Goal: Task Accomplishment & Management: Manage account settings

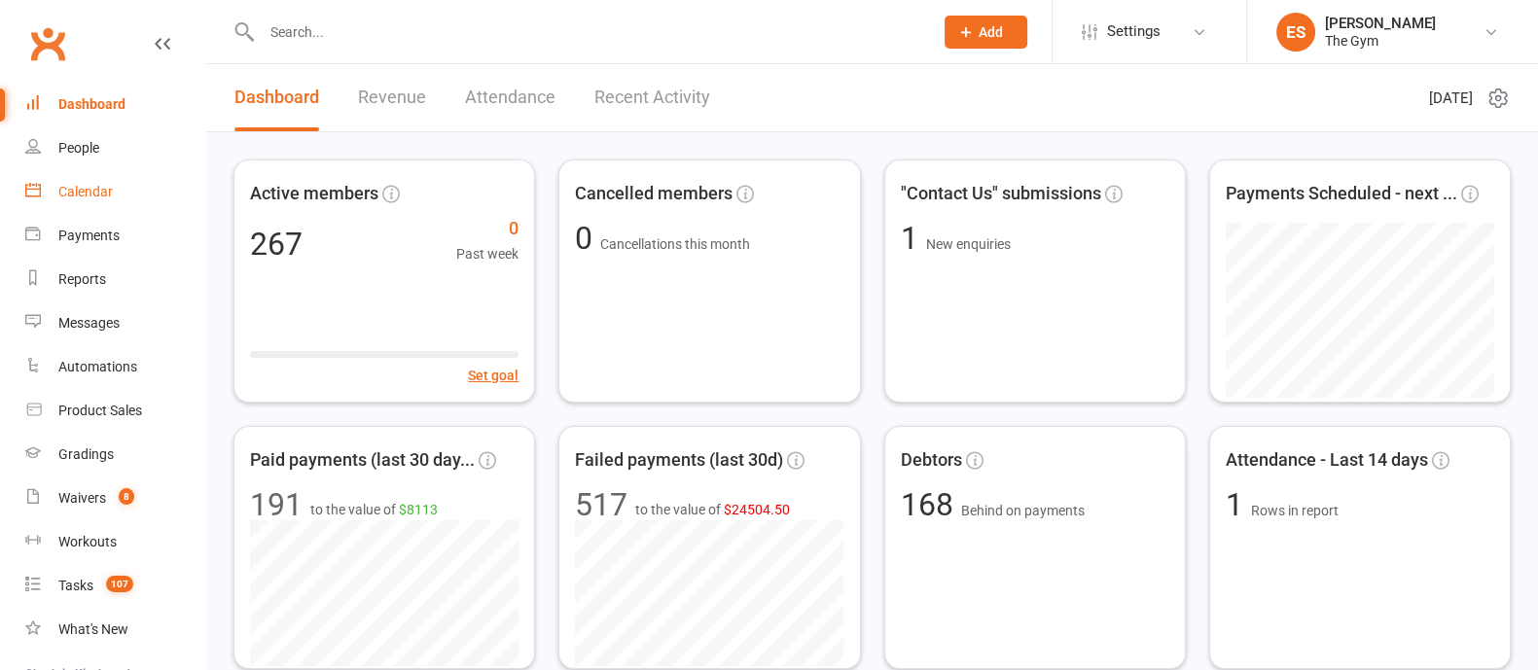
click at [78, 190] on div "Calendar" at bounding box center [85, 192] width 54 height 16
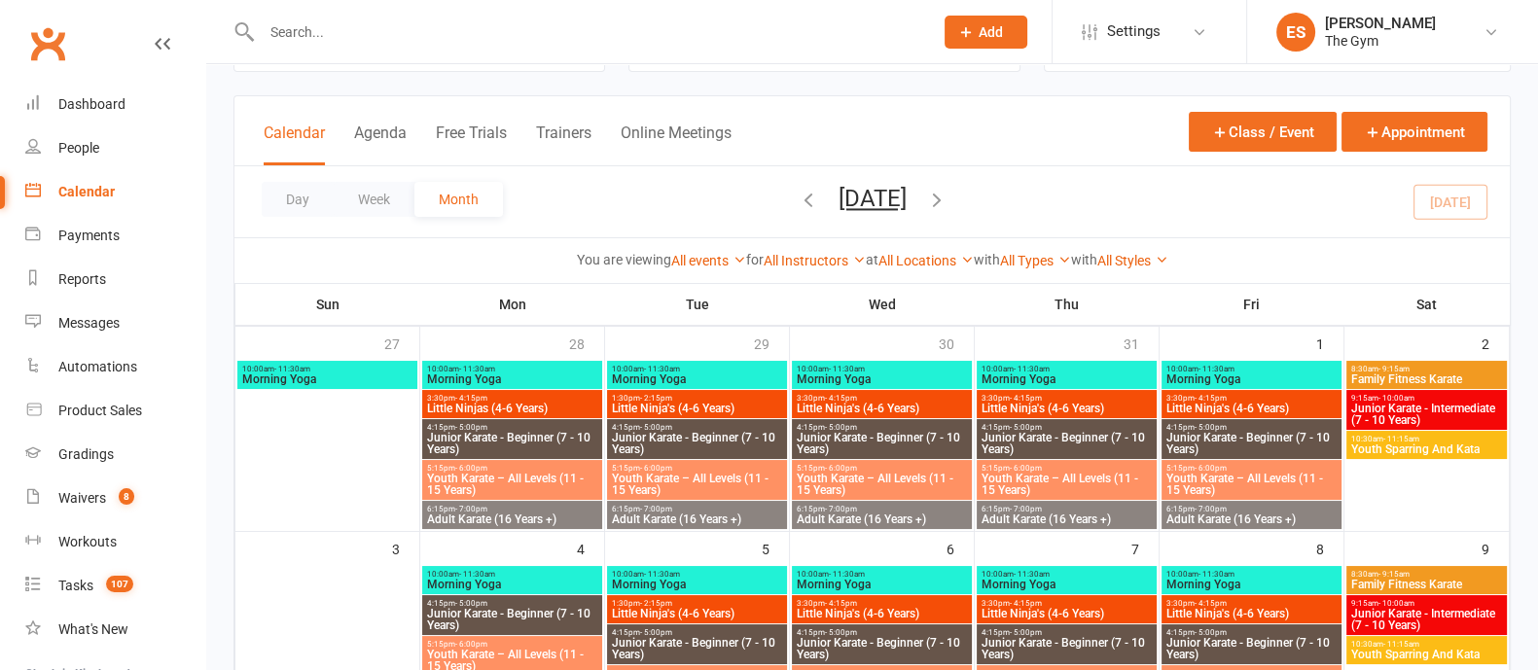
scroll to position [121, 0]
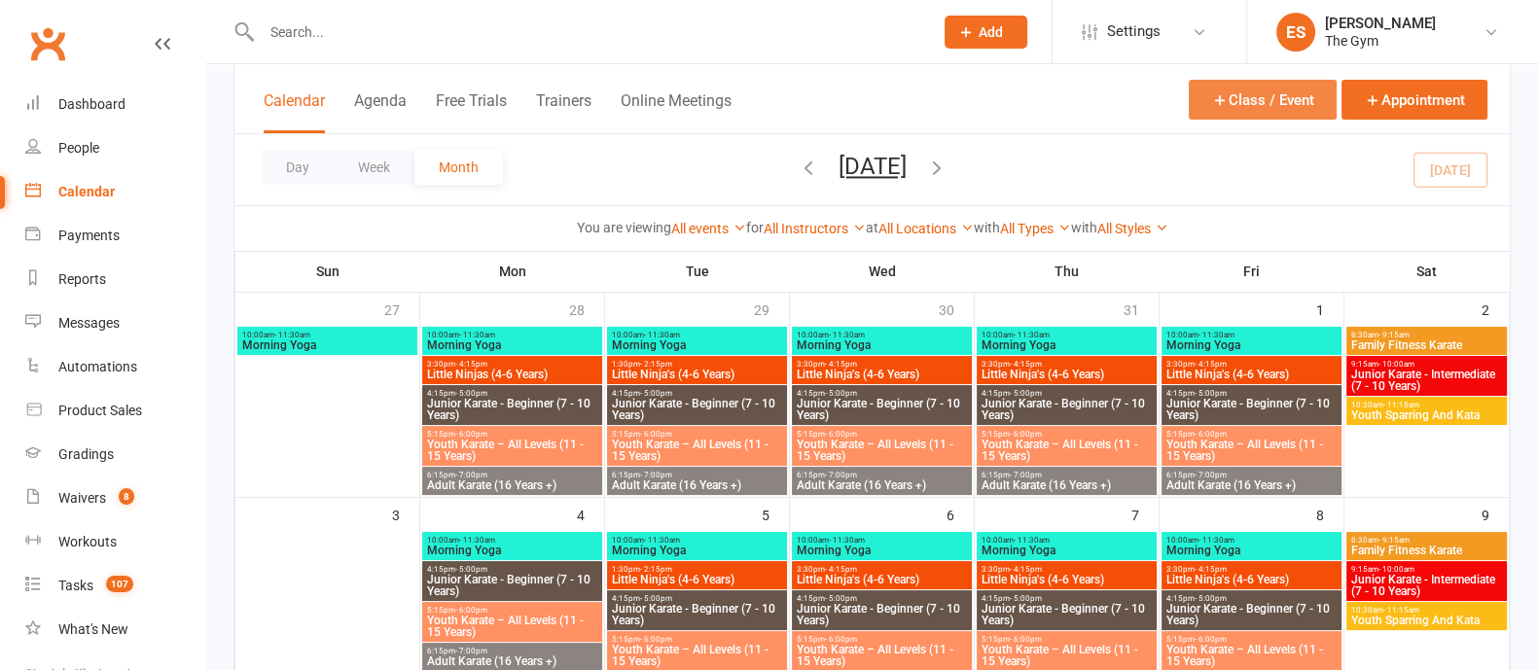
click at [1262, 100] on button "Class / Event" at bounding box center [1263, 100] width 148 height 40
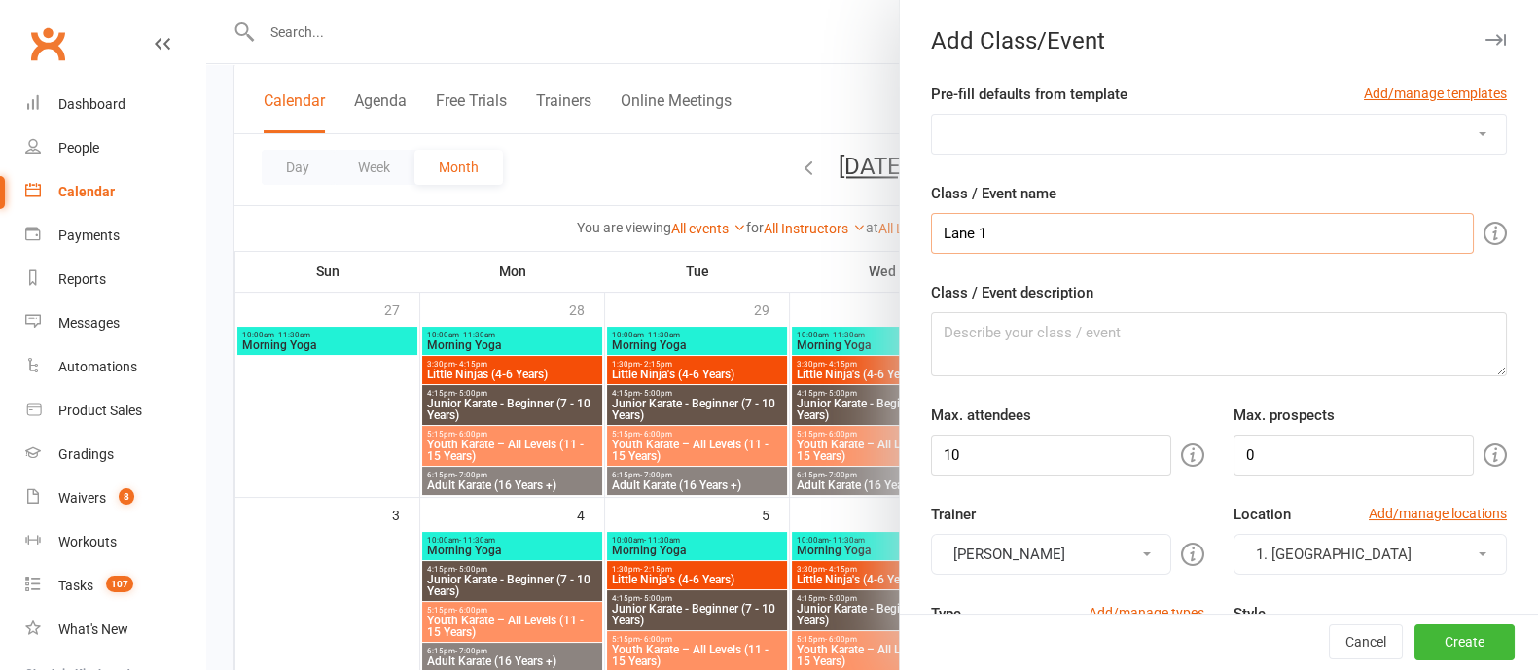
type input "Lane 1"
drag, startPoint x: 963, startPoint y: 461, endPoint x: 904, endPoint y: 447, distance: 60.9
type input "1"
click at [1084, 407] on div "Max. attendees 1" at bounding box center [1067, 440] width 302 height 72
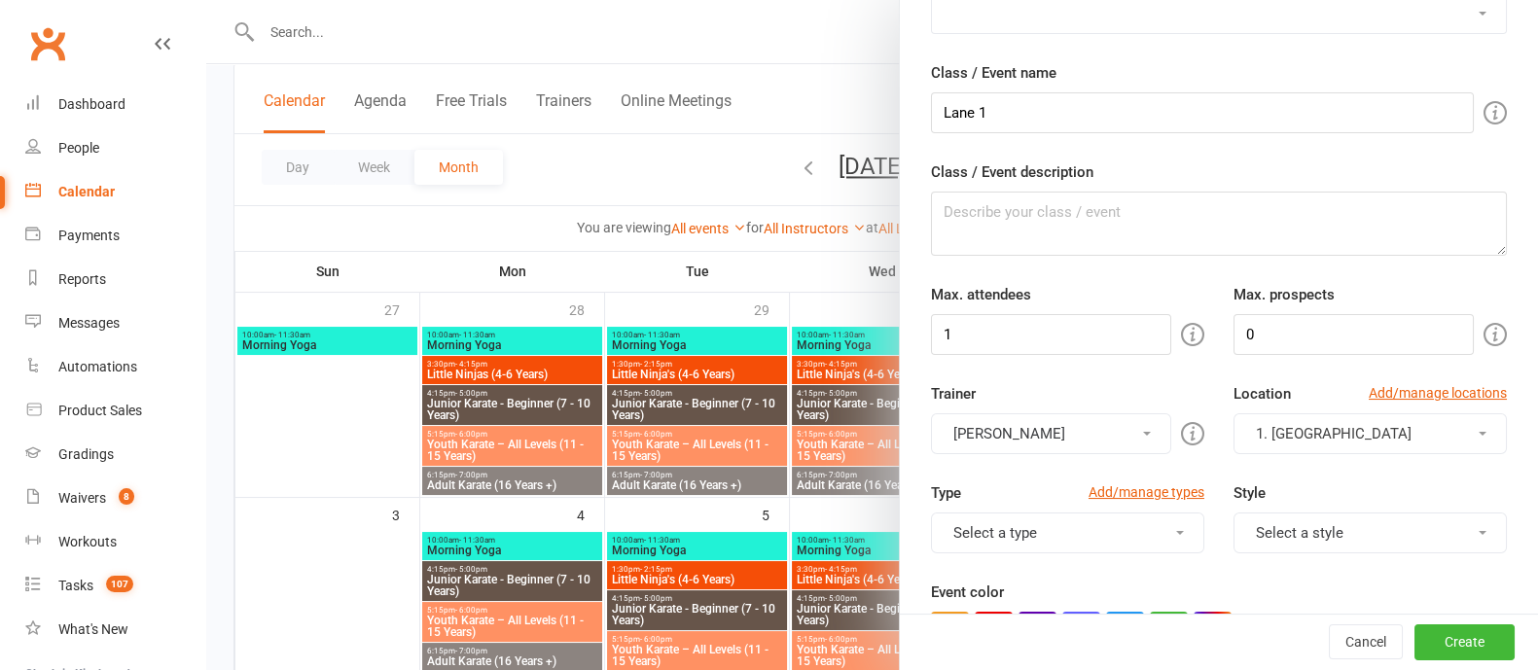
click at [1318, 429] on span "1. [GEOGRAPHIC_DATA]" at bounding box center [1334, 434] width 156 height 18
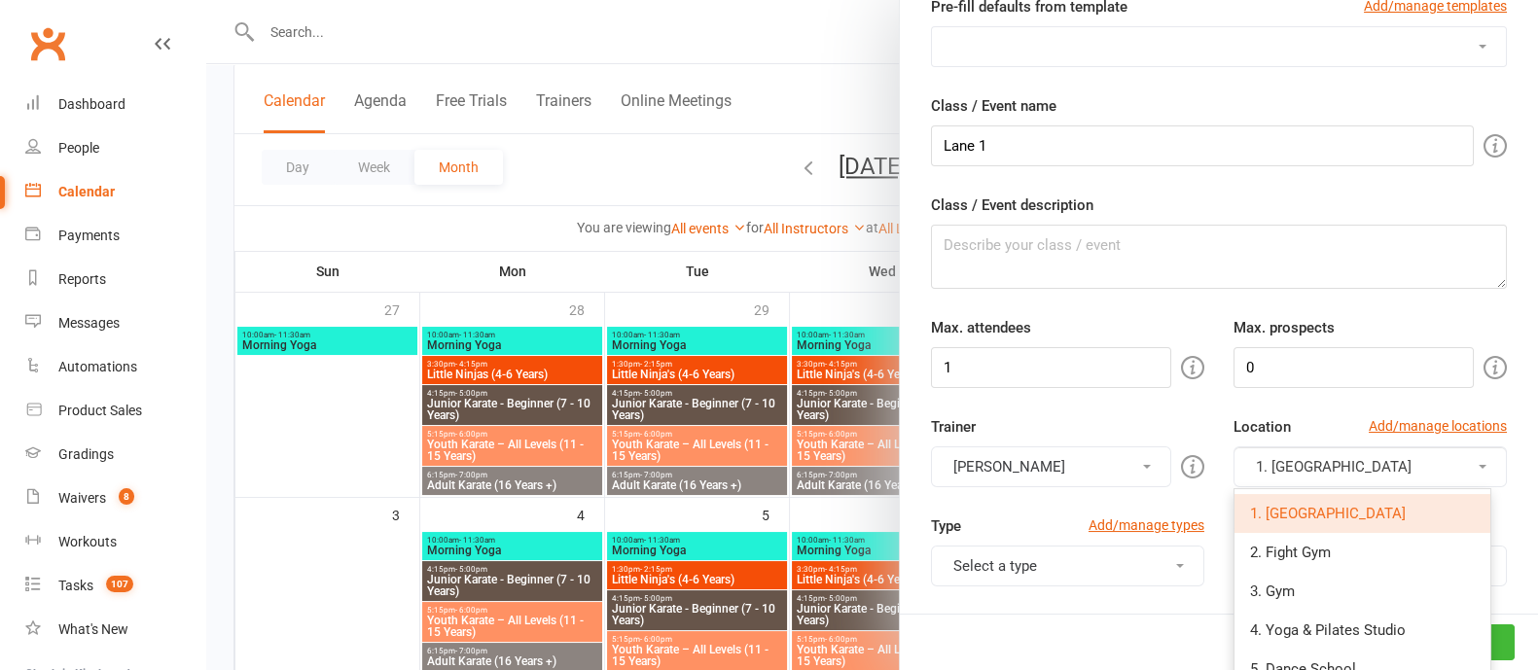
scroll to position [0, 0]
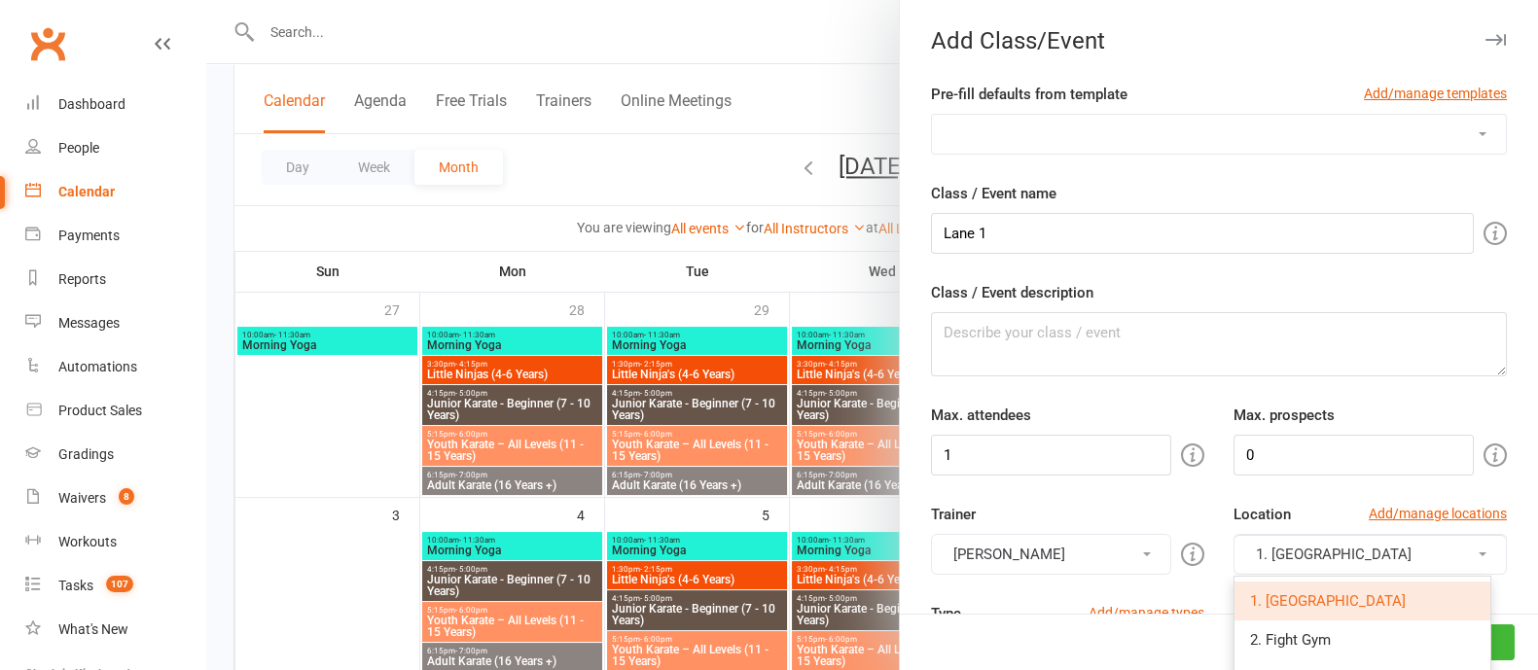
click at [793, 66] on div at bounding box center [872, 335] width 1332 height 670
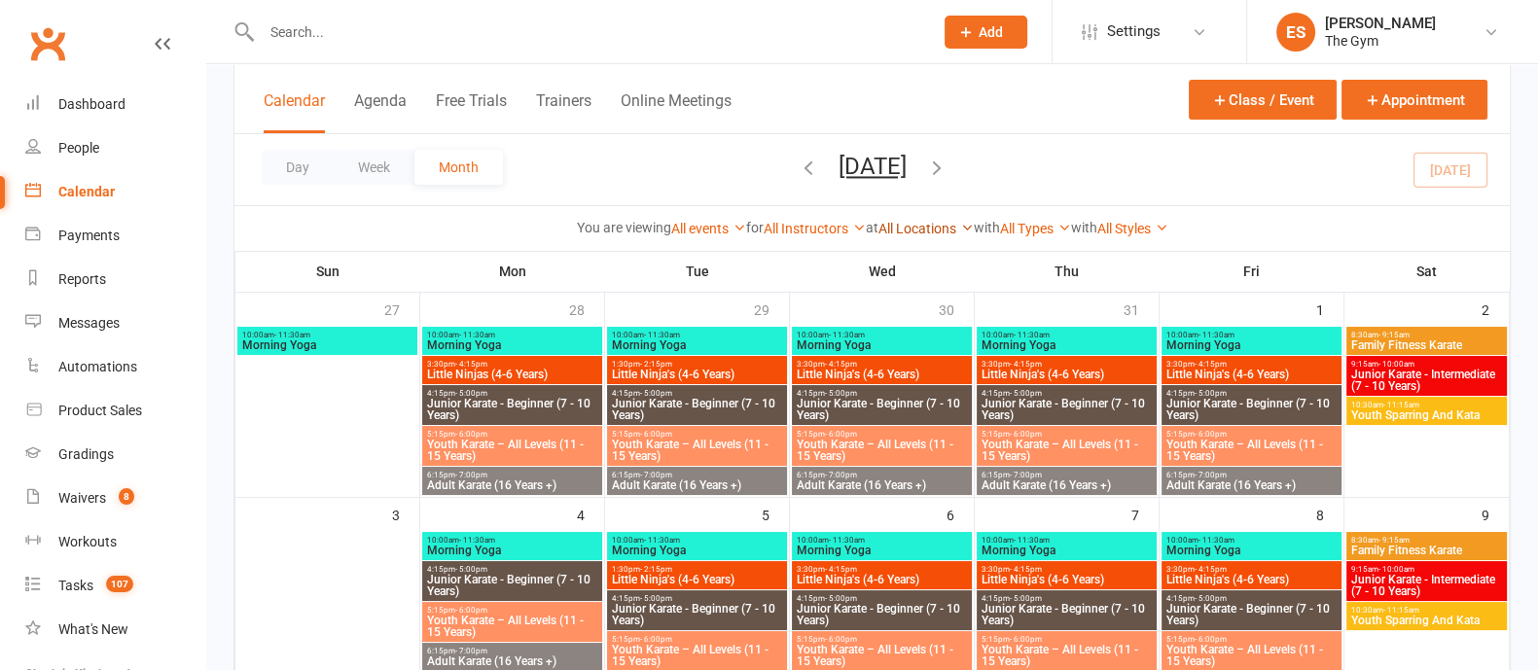
click at [917, 230] on link "All Locations" at bounding box center [925, 229] width 95 height 16
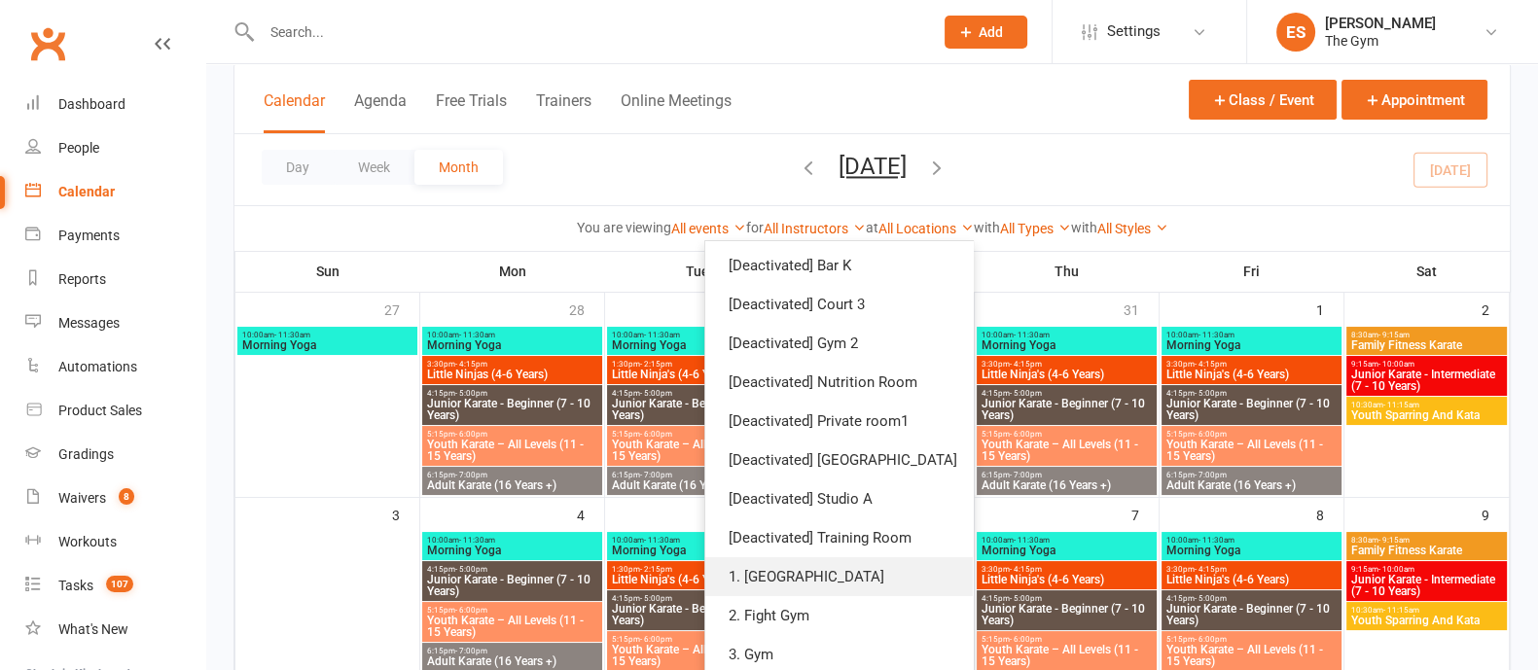
click at [804, 575] on link "1. [GEOGRAPHIC_DATA]" at bounding box center [838, 576] width 267 height 39
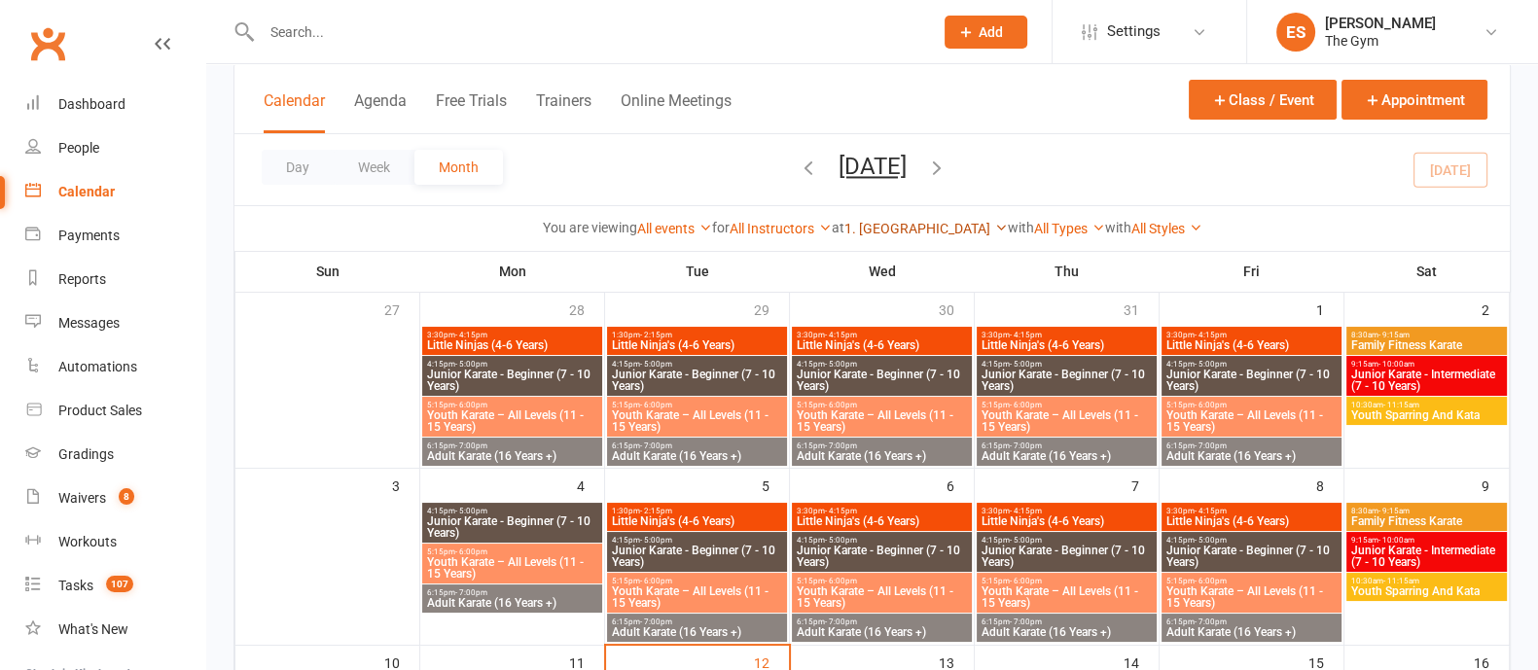
click at [895, 231] on link "1. [GEOGRAPHIC_DATA]" at bounding box center [925, 229] width 163 height 16
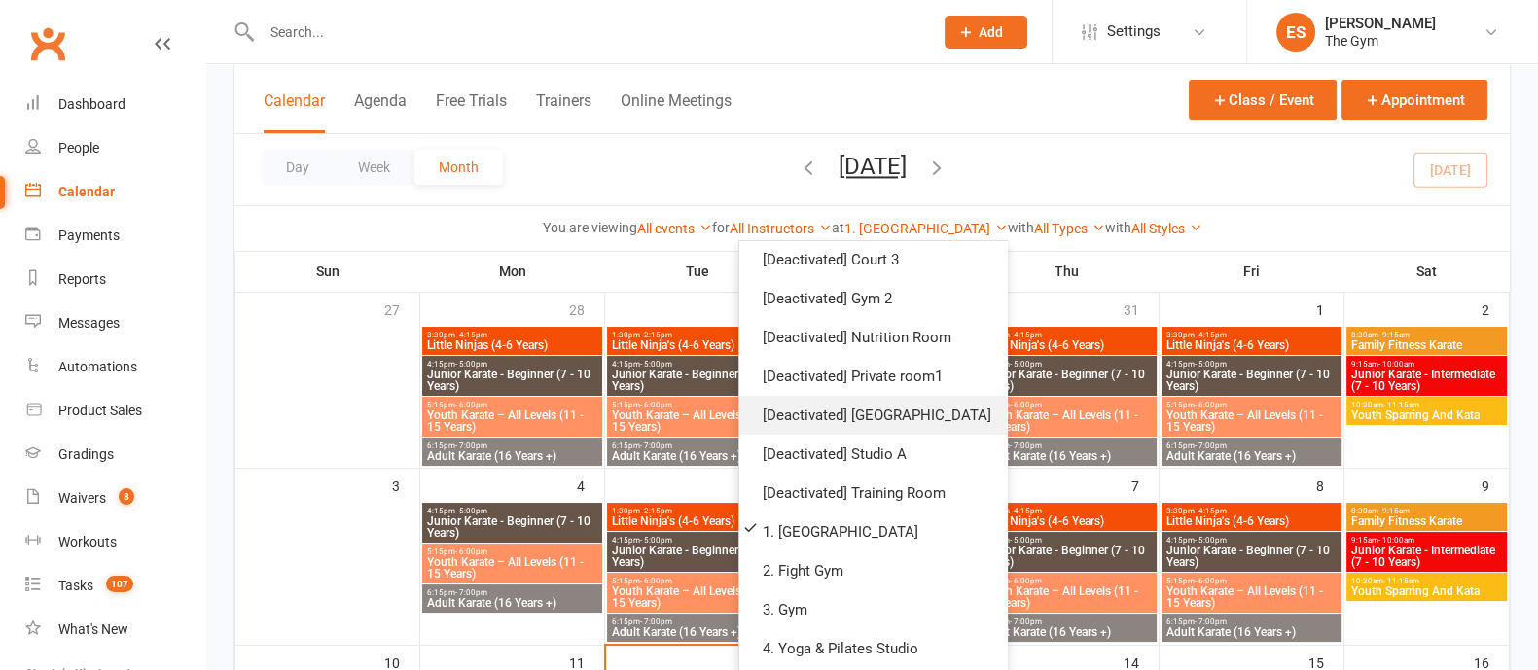
scroll to position [121, 0]
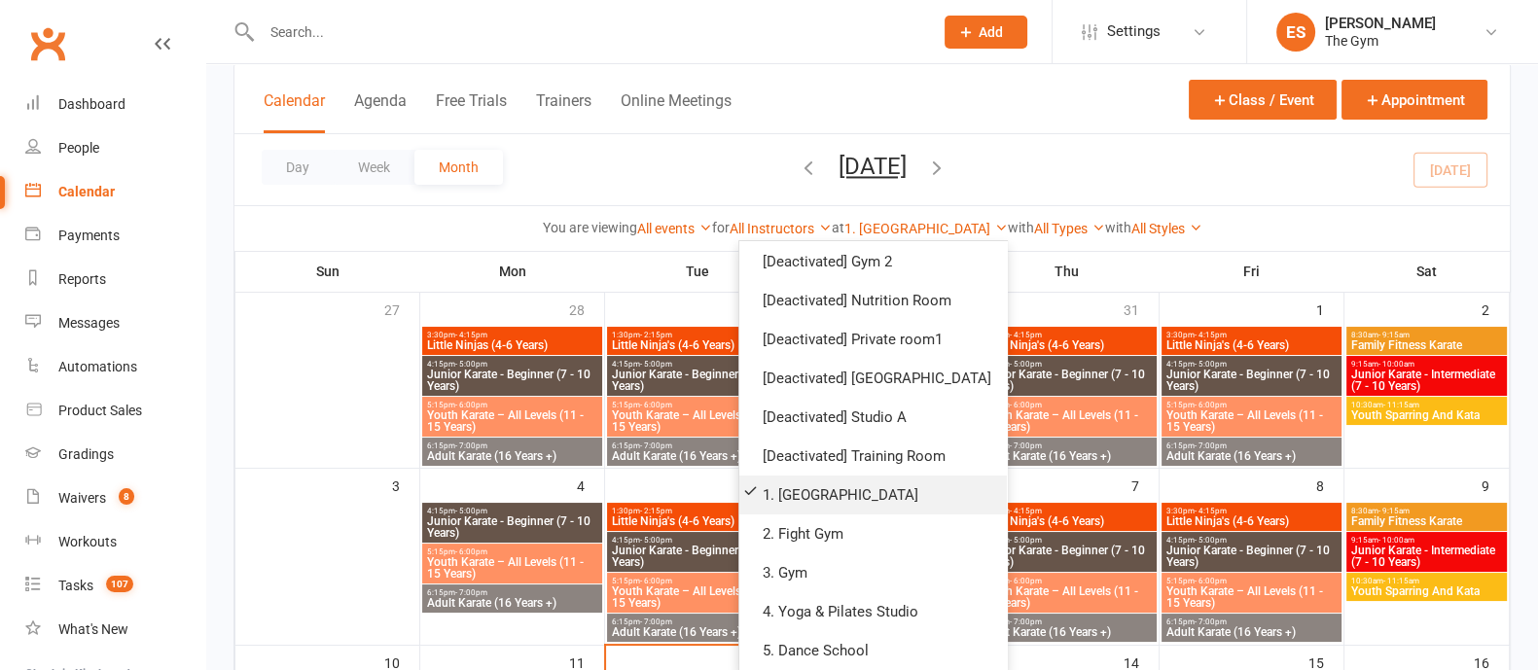
click at [811, 503] on link "1. [GEOGRAPHIC_DATA]" at bounding box center [872, 495] width 267 height 39
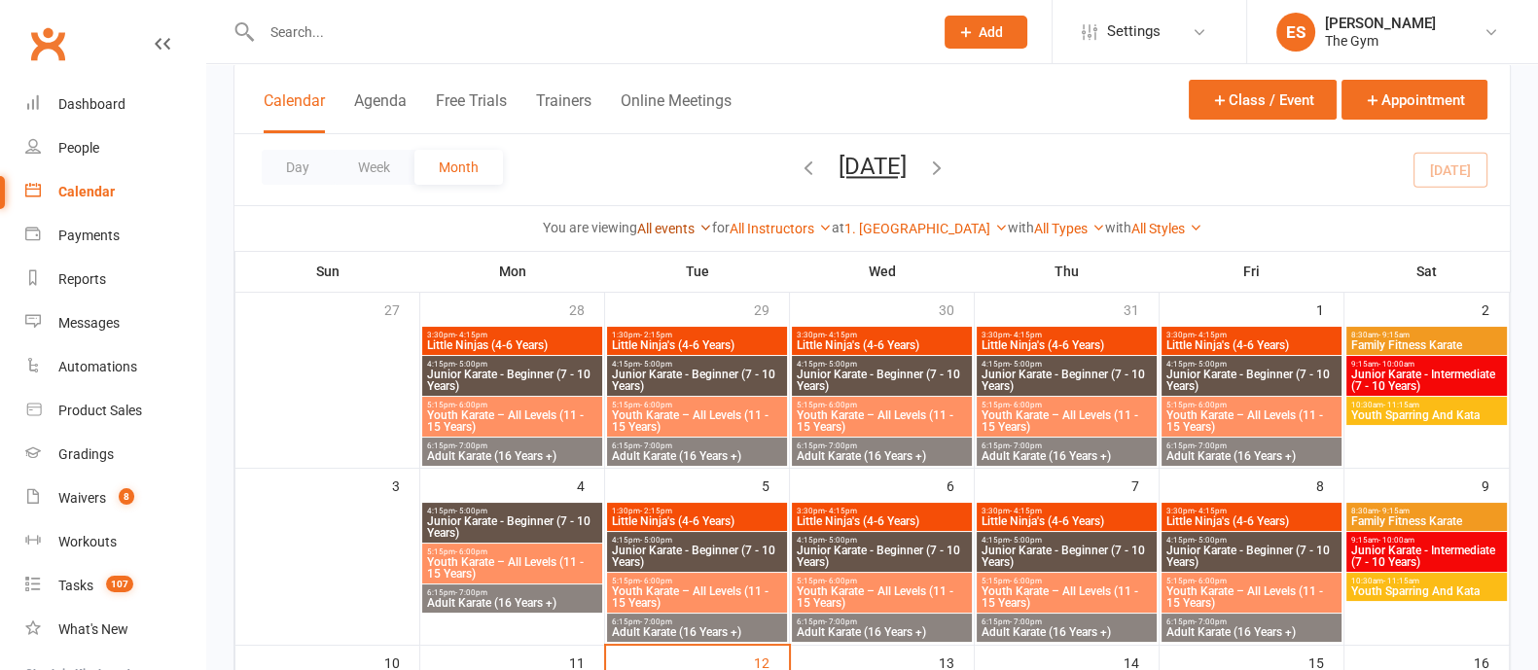
click at [660, 229] on link "All events" at bounding box center [674, 229] width 75 height 16
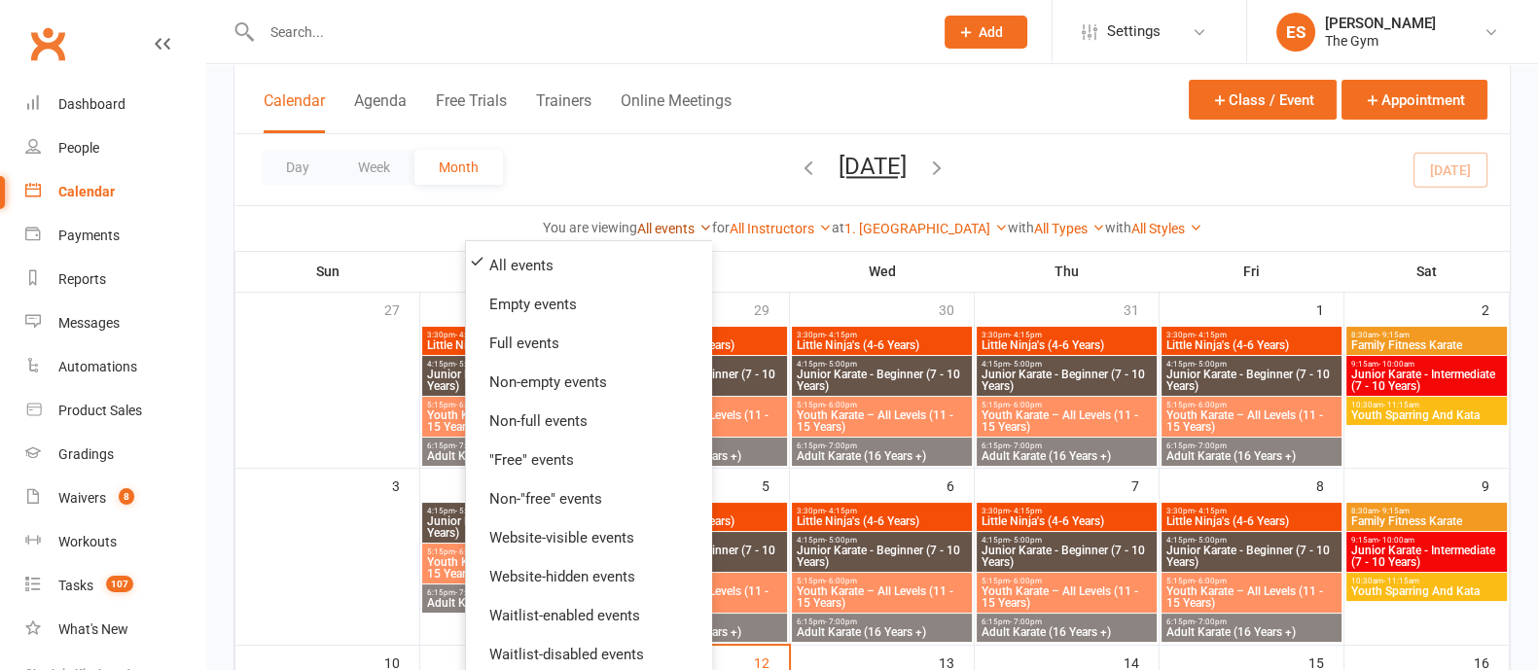
click at [663, 231] on link "All events" at bounding box center [674, 229] width 75 height 16
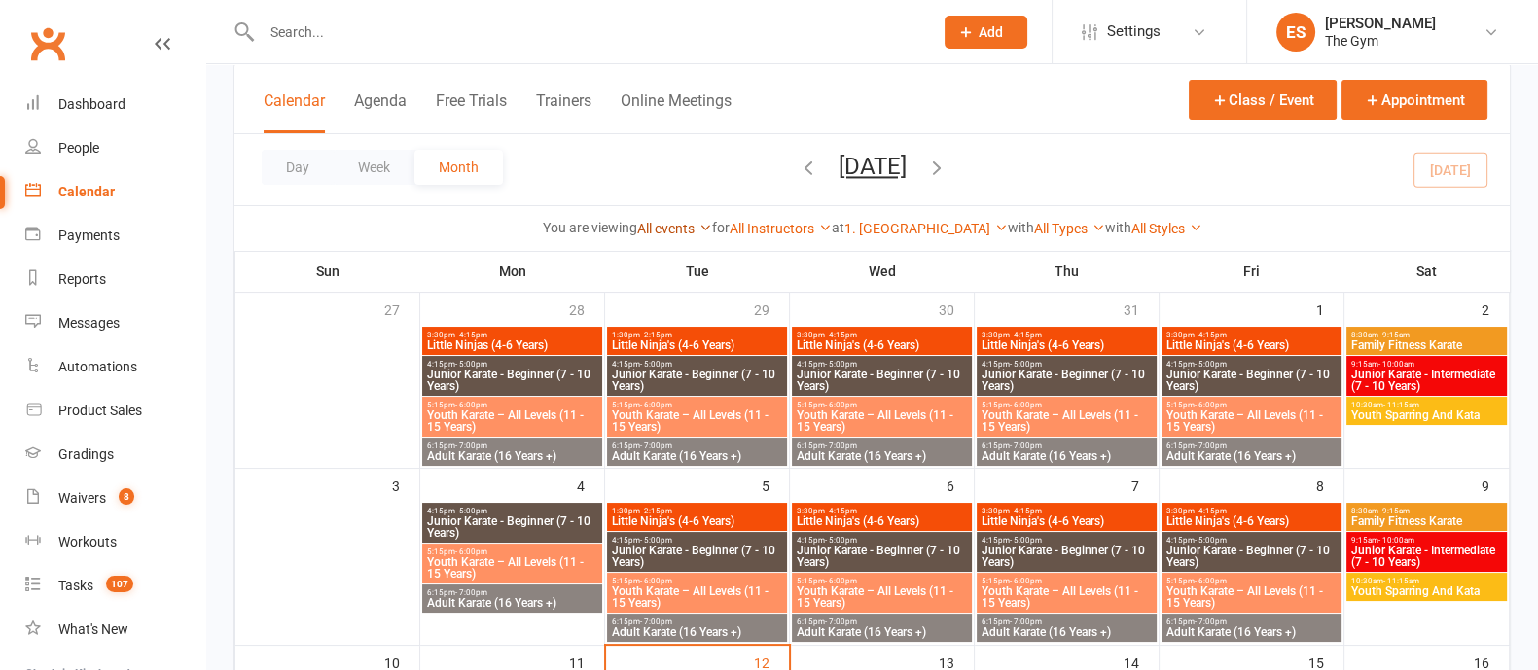
click at [653, 231] on link "All events" at bounding box center [674, 229] width 75 height 16
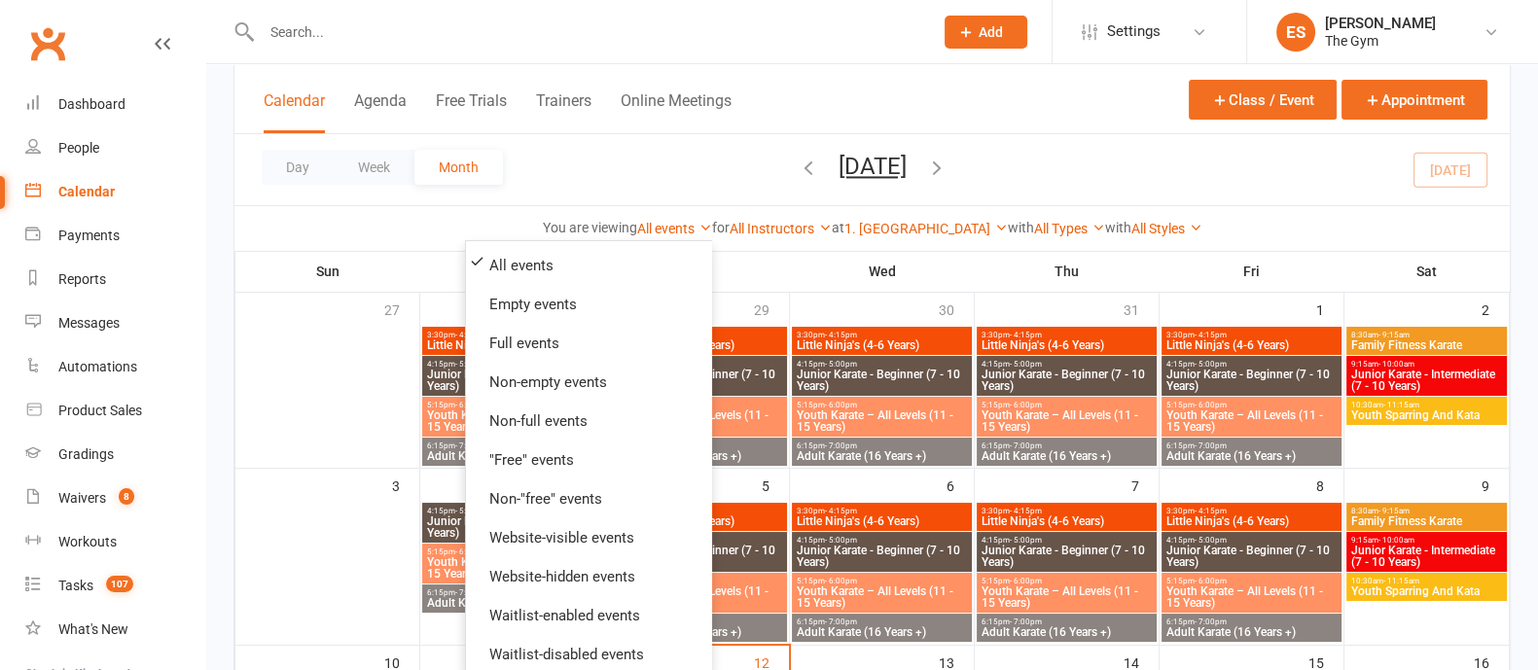
click at [647, 171] on div "Day Week Month August 2025 August 2025 Sun Mon Tue Wed Thu Fri Sat 27 28 29 30 …" at bounding box center [871, 169] width 1275 height 71
